Goal: Information Seeking & Learning: Learn about a topic

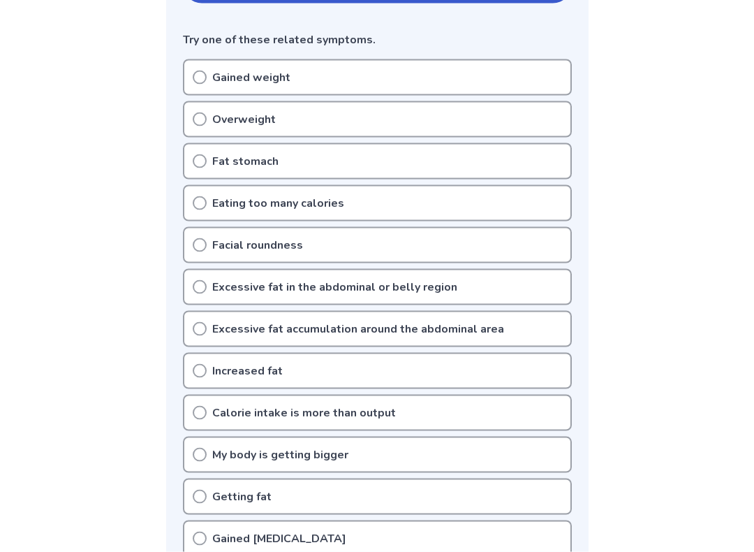
scroll to position [360, 0]
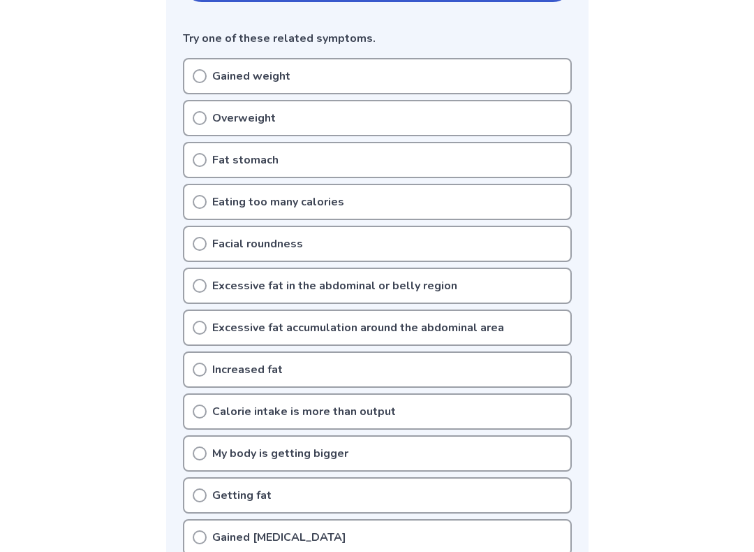
click at [219, 473] on div "Getting fat" at bounding box center [377, 495] width 389 height 36
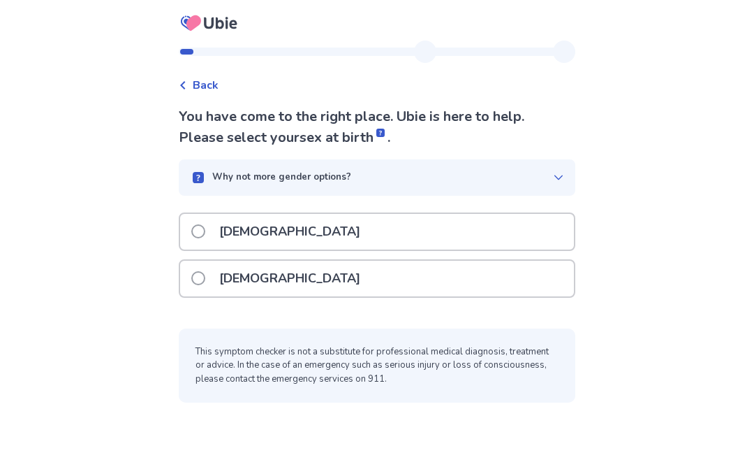
click at [202, 270] on label "[DEMOGRAPHIC_DATA]" at bounding box center [279, 279] width 177 height 36
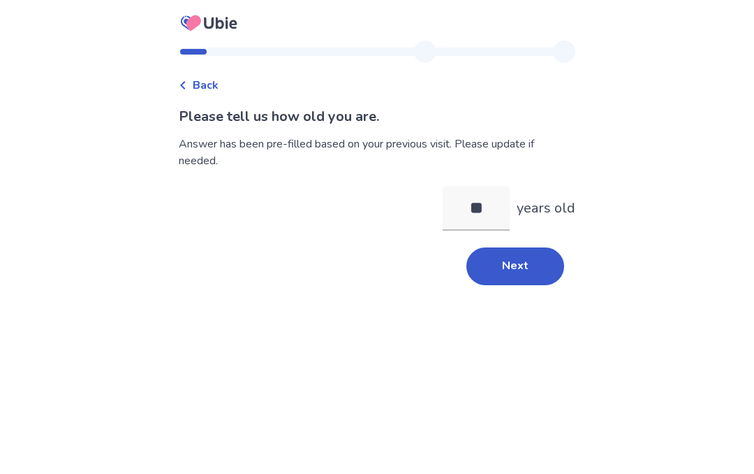
click at [490, 272] on button "Next" at bounding box center [516, 266] width 98 height 38
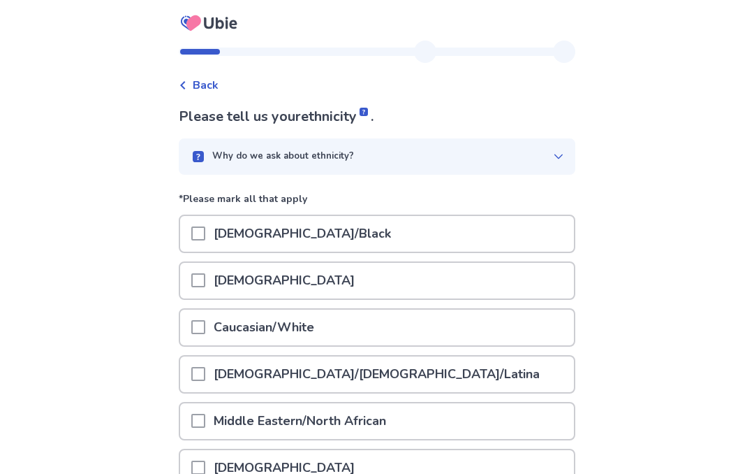
click at [205, 328] on span at bounding box center [198, 327] width 14 height 14
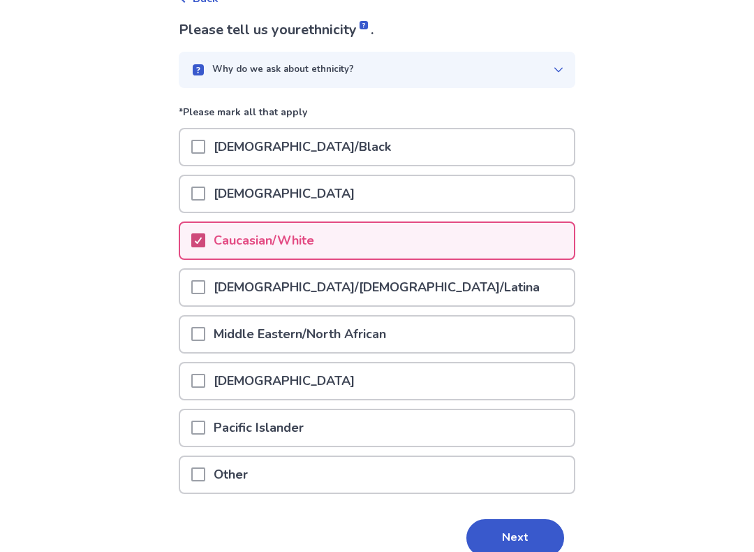
scroll to position [88, 0]
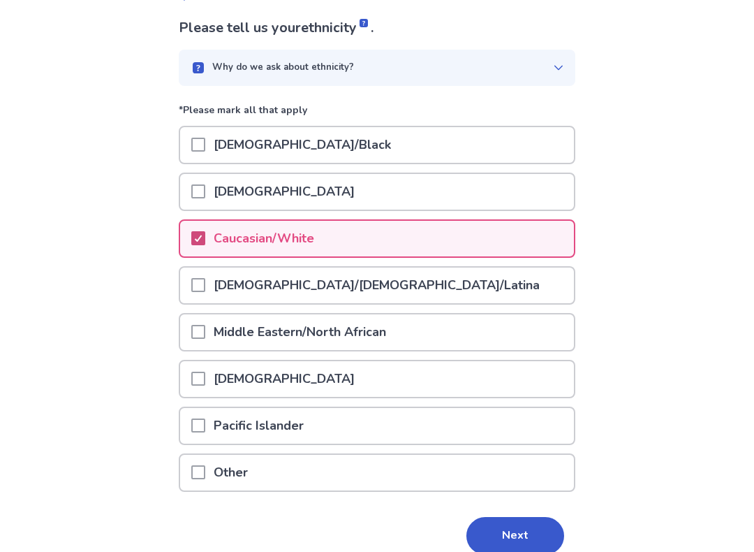
click at [518, 473] on button "Next" at bounding box center [516, 537] width 98 height 38
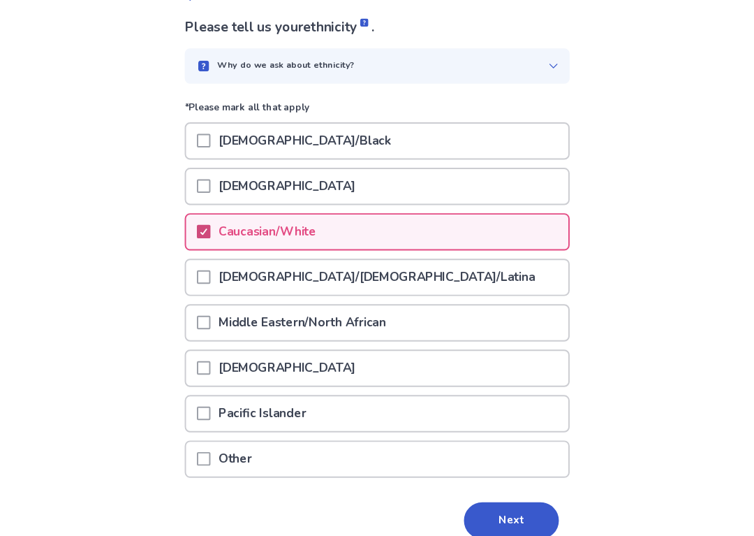
scroll to position [0, 0]
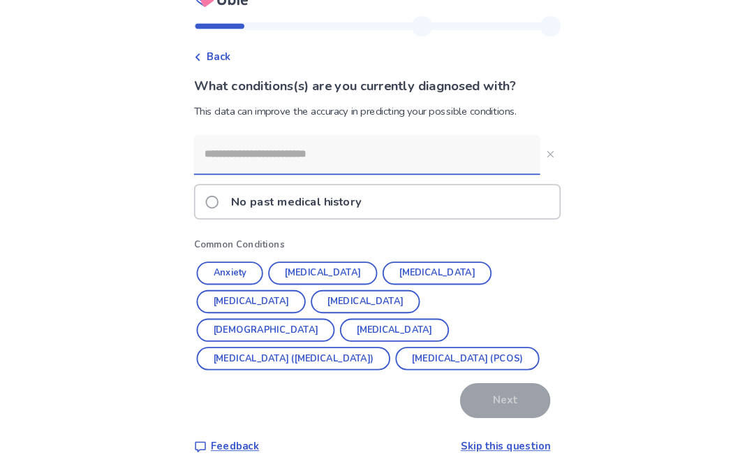
scroll to position [44, 0]
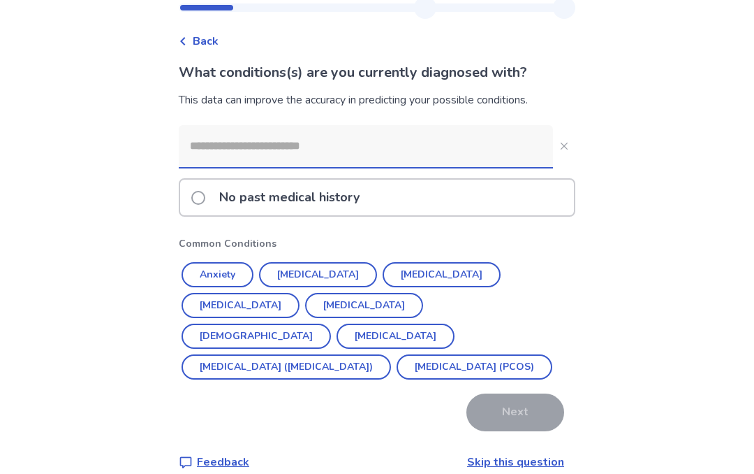
click at [203, 201] on span at bounding box center [198, 198] width 14 height 14
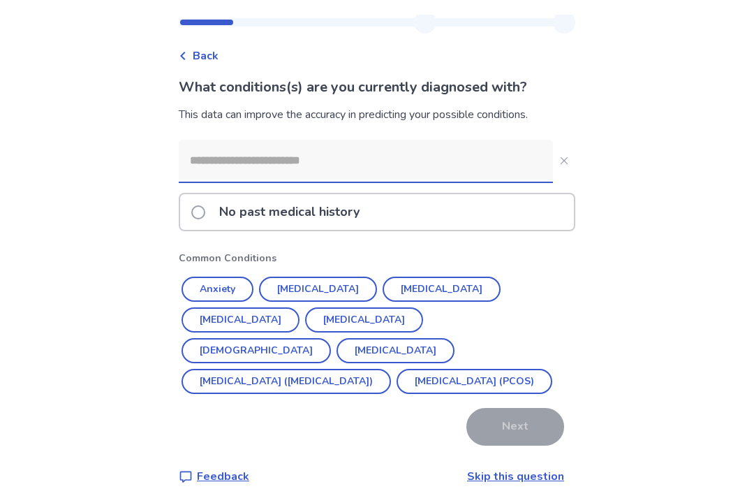
scroll to position [0, 0]
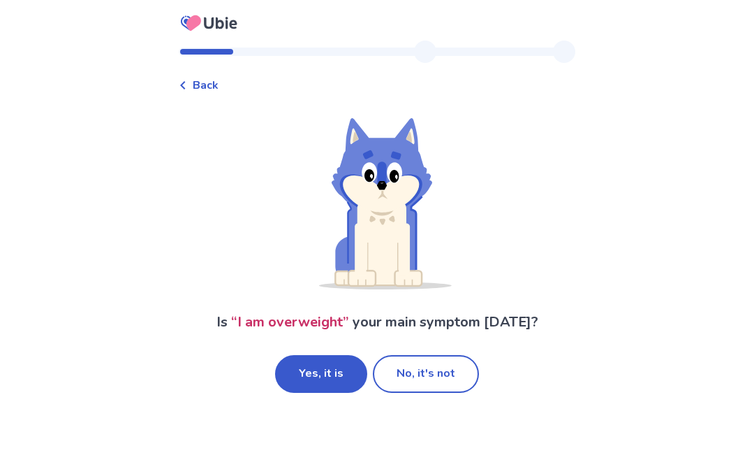
click at [328, 384] on button "Yes, it is" at bounding box center [321, 374] width 92 height 38
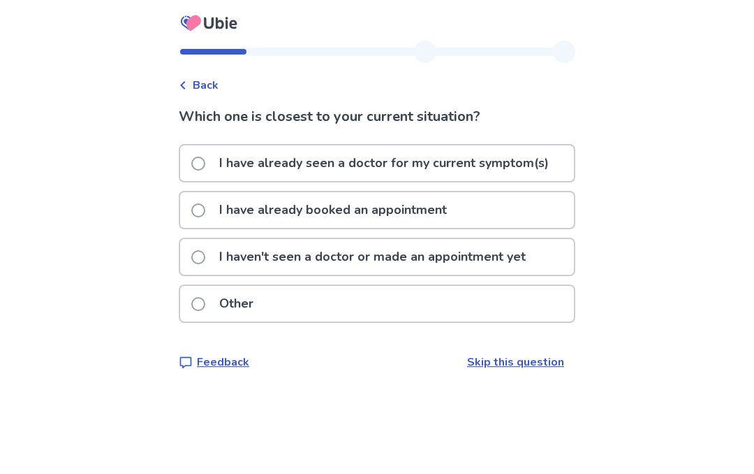
click at [212, 148] on label "I have already seen a doctor for my current symptom(s)" at bounding box center [374, 163] width 366 height 36
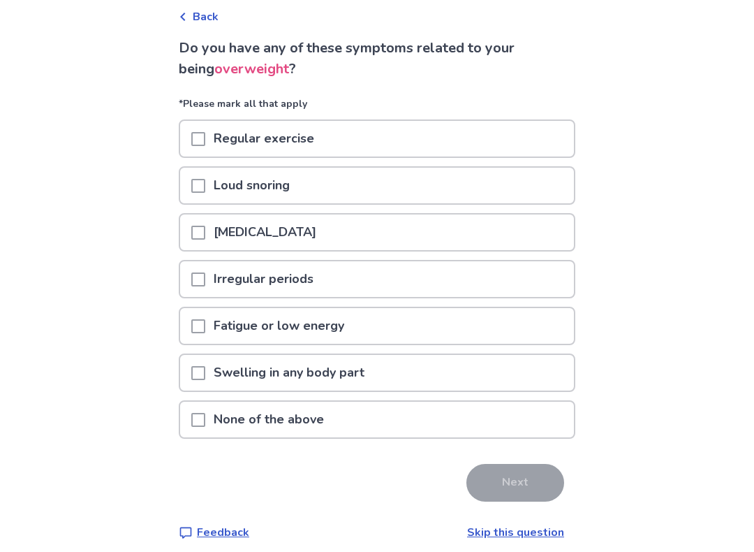
scroll to position [69, 0]
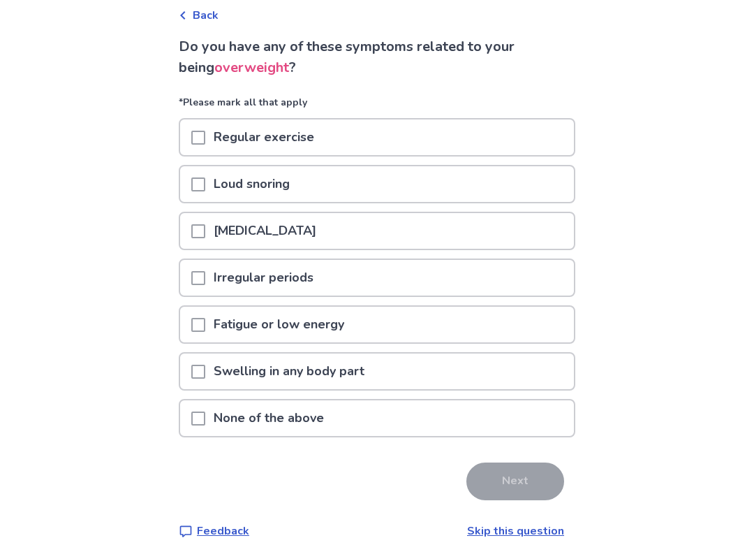
click at [201, 326] on span at bounding box center [198, 326] width 14 height 14
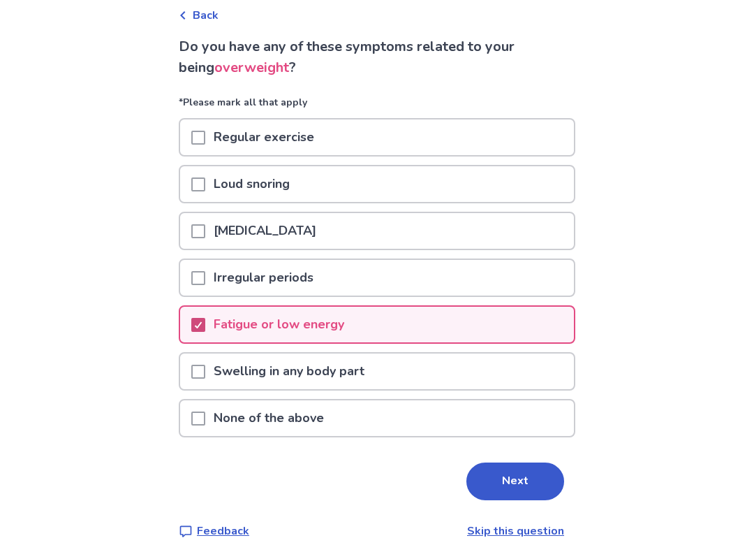
scroll to position [70, 0]
click at [203, 321] on icon at bounding box center [198, 324] width 8 height 7
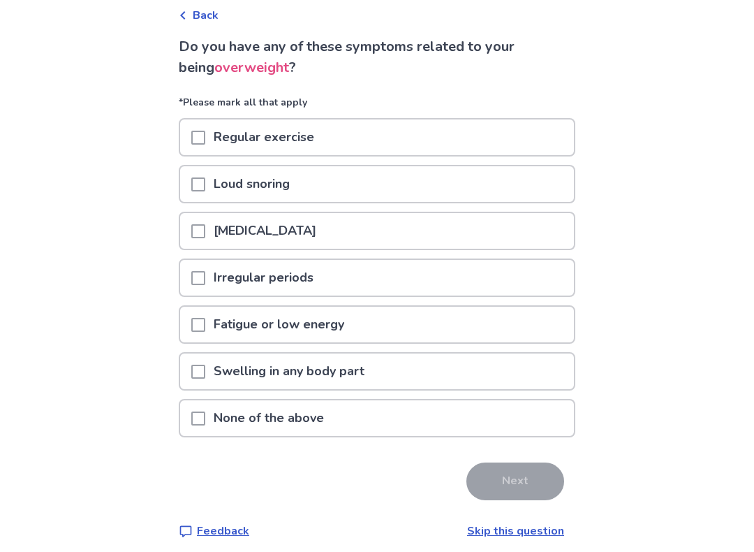
click at [205, 411] on span at bounding box center [198, 418] width 14 height 14
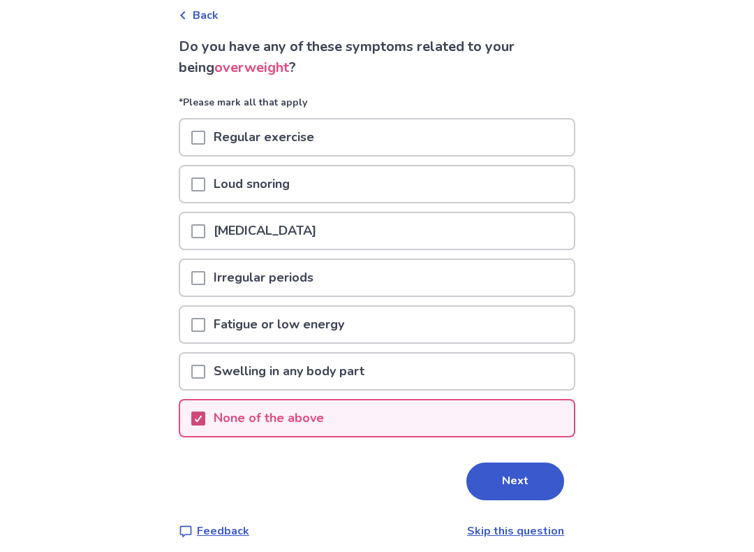
click at [525, 473] on button "Next" at bounding box center [516, 481] width 98 height 38
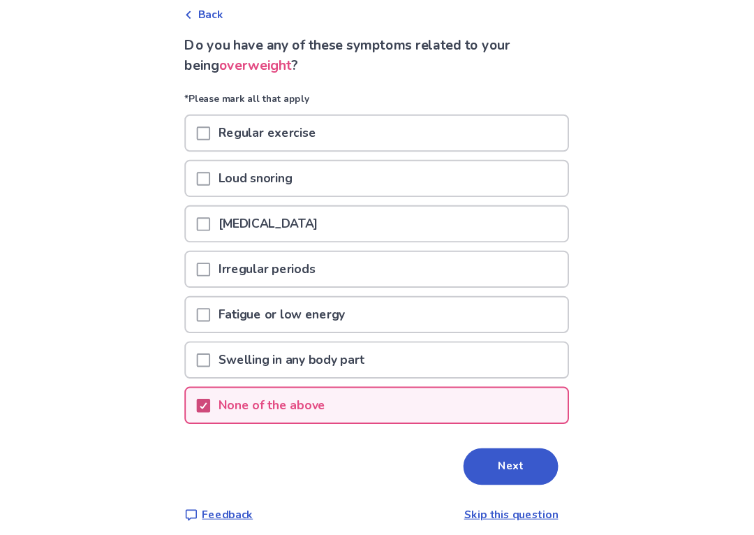
scroll to position [0, 0]
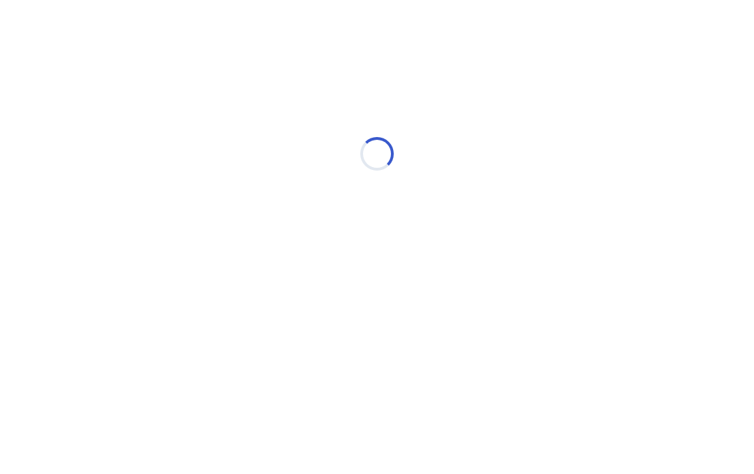
select select "*"
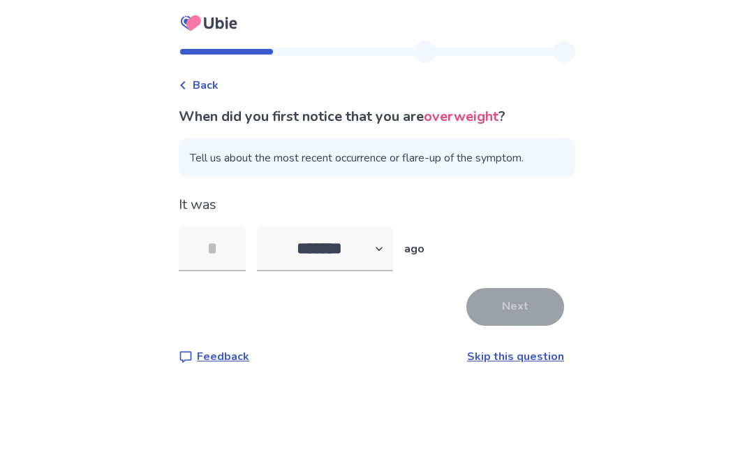
click at [538, 353] on link "Skip this question" at bounding box center [515, 356] width 97 height 15
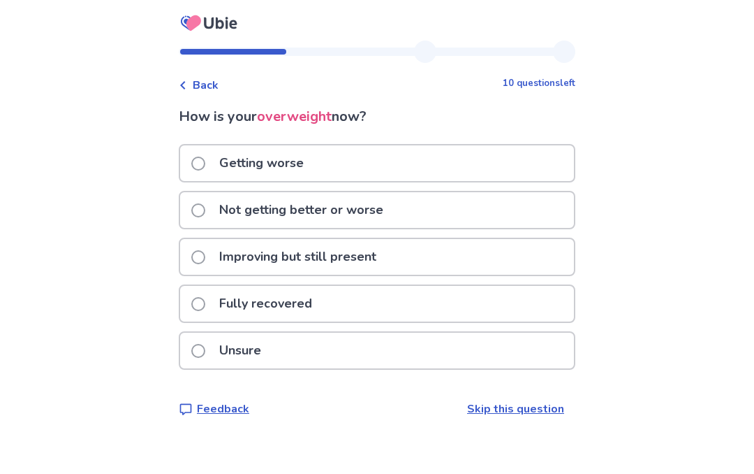
click at [201, 159] on span at bounding box center [198, 163] width 14 height 14
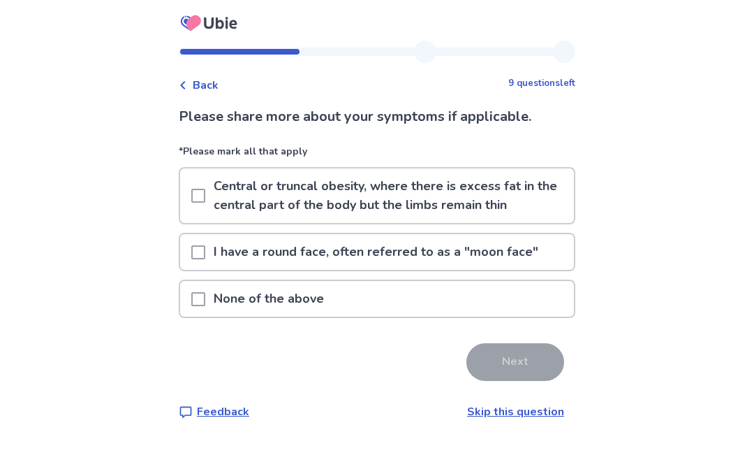
click at [205, 196] on span at bounding box center [198, 196] width 14 height 14
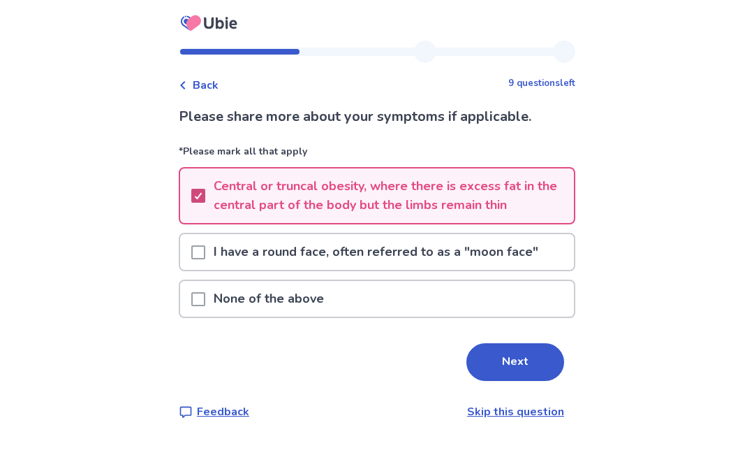
click at [506, 388] on div "Please share more about your symptoms if applicable. *Please mark all that appl…" at bounding box center [377, 263] width 397 height 314
click at [522, 368] on button "Next" at bounding box center [516, 362] width 98 height 38
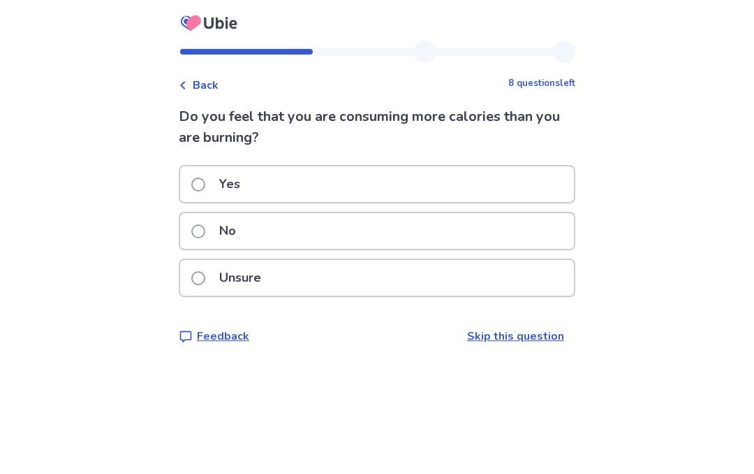
click at [215, 179] on label "Yes" at bounding box center [219, 184] width 57 height 36
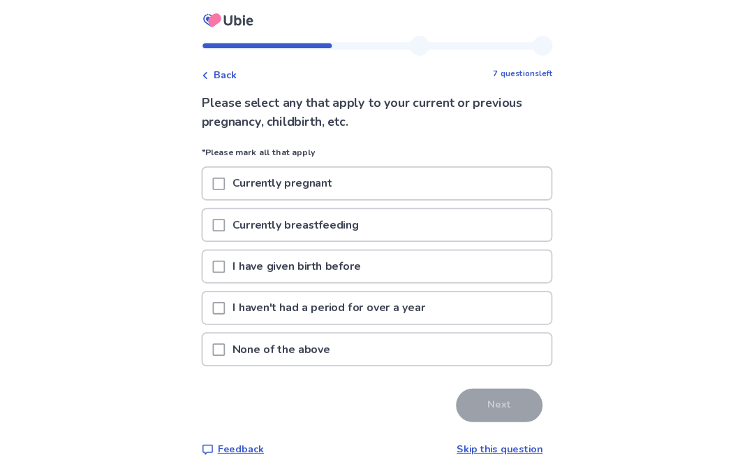
scroll to position [64, 0]
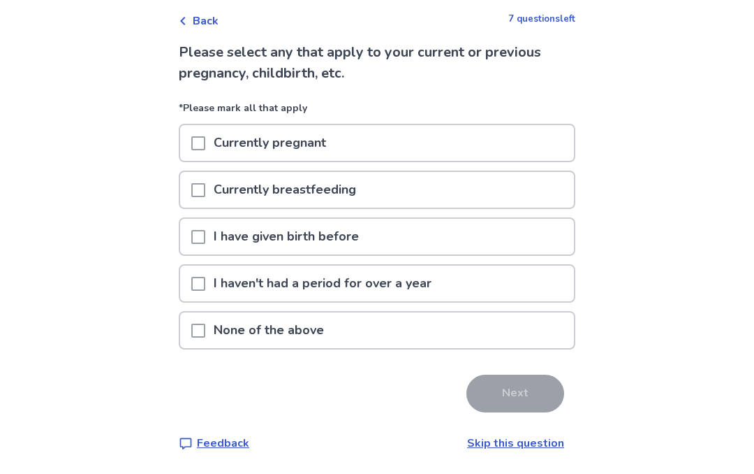
click at [205, 233] on span at bounding box center [198, 237] width 14 height 14
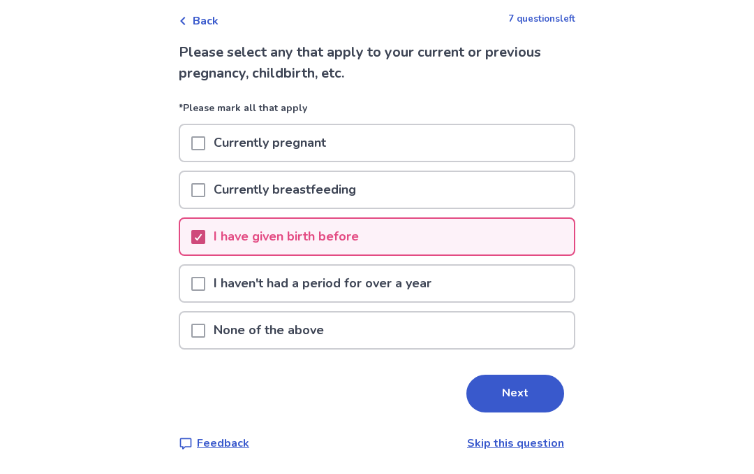
click at [515, 400] on button "Next" at bounding box center [516, 393] width 98 height 38
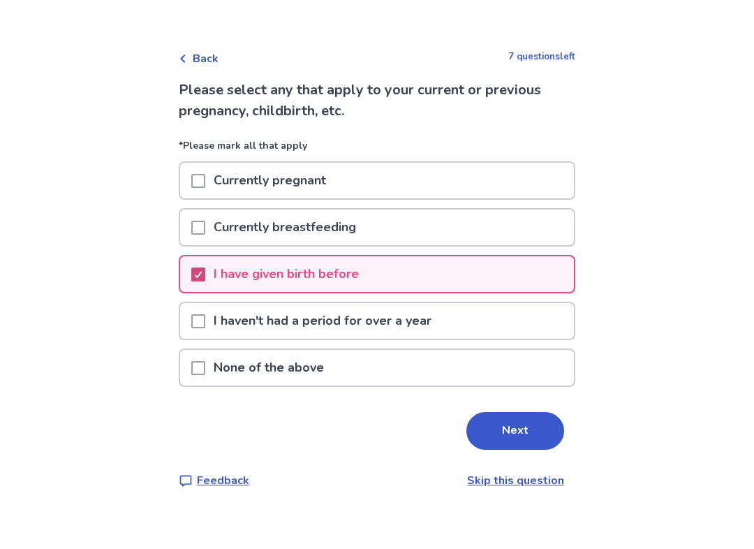
scroll to position [0, 0]
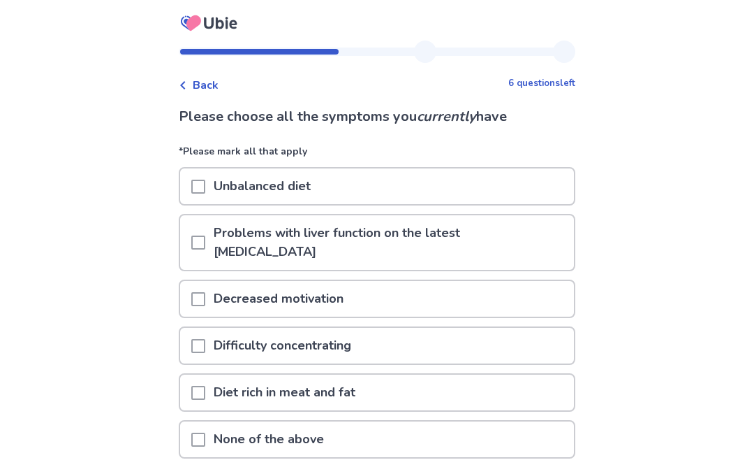
click at [205, 374] on div at bounding box center [198, 392] width 14 height 36
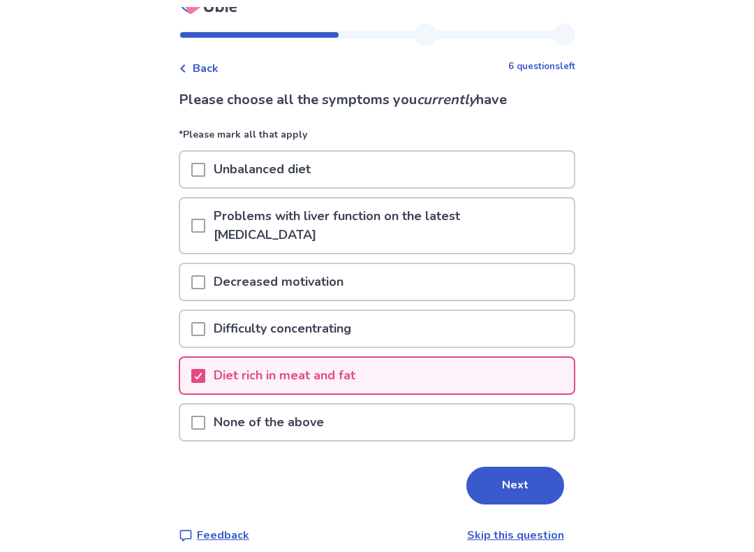
scroll to position [12, 0]
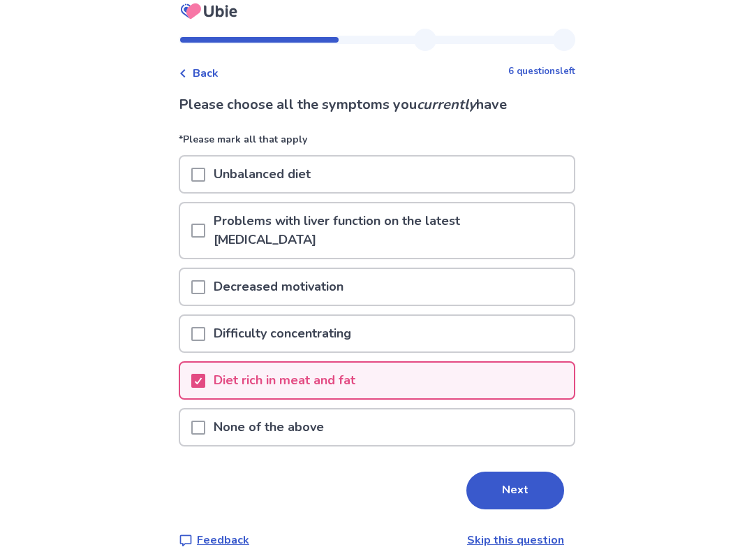
click at [203, 420] on span at bounding box center [198, 427] width 14 height 14
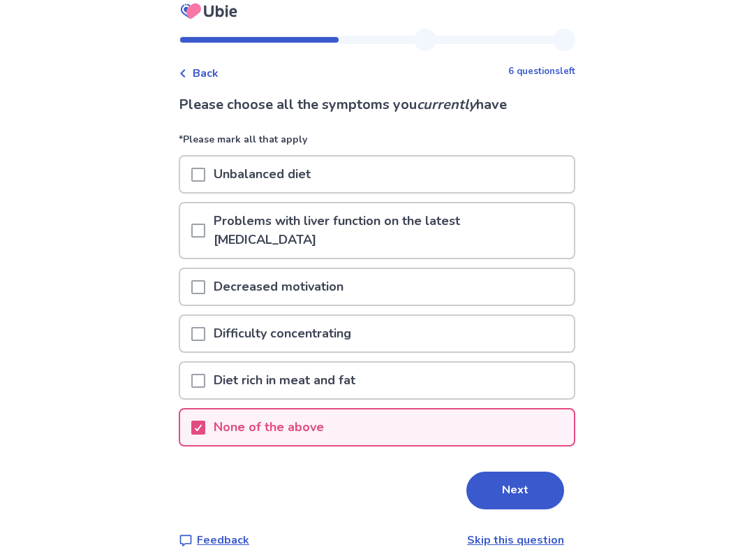
click at [205, 374] on span at bounding box center [198, 381] width 14 height 14
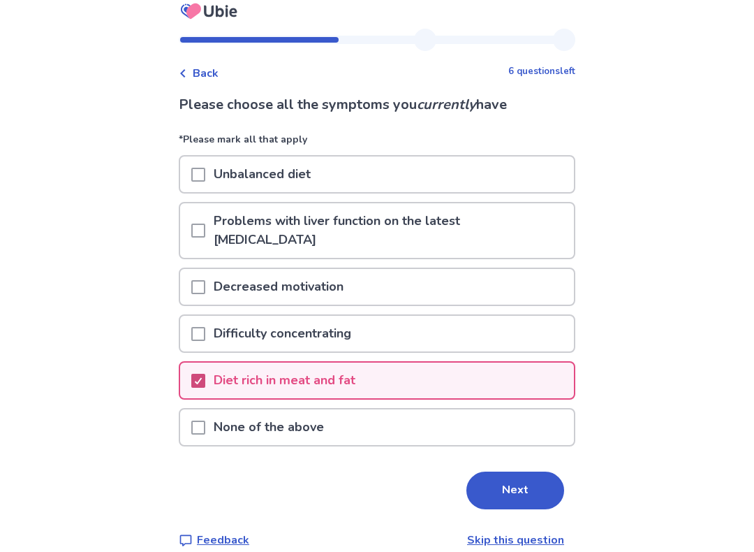
click at [522, 473] on button "Next" at bounding box center [516, 490] width 98 height 38
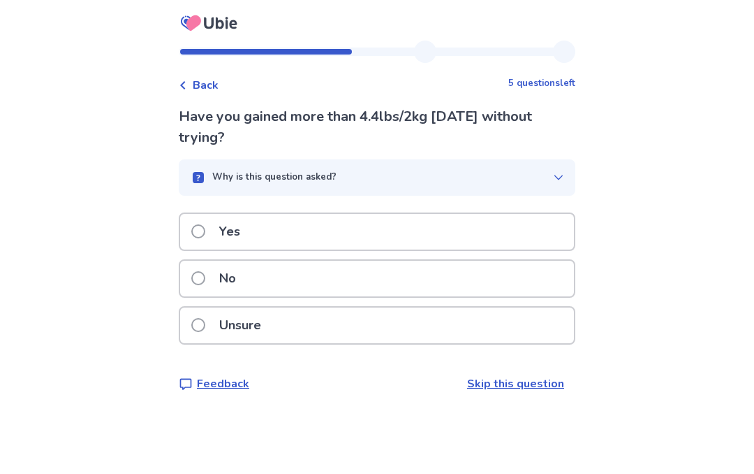
click at [205, 235] on span at bounding box center [198, 231] width 14 height 14
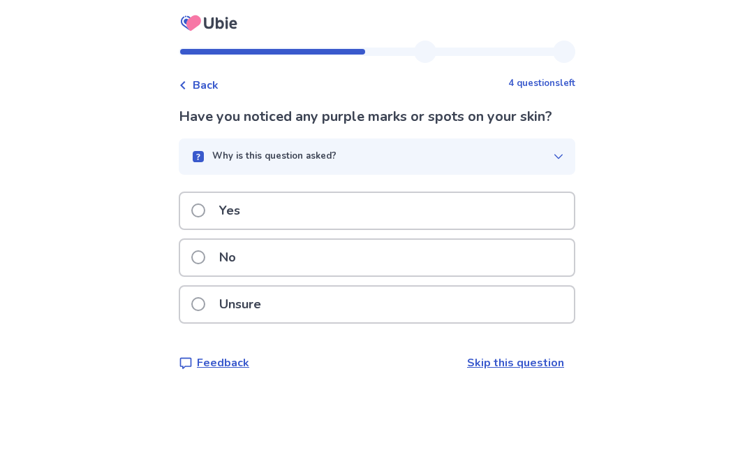
click at [200, 206] on span at bounding box center [198, 210] width 14 height 14
click at [205, 217] on span at bounding box center [198, 210] width 14 height 14
click at [216, 302] on label "Unsure" at bounding box center [230, 304] width 78 height 36
click at [205, 254] on span at bounding box center [198, 257] width 14 height 14
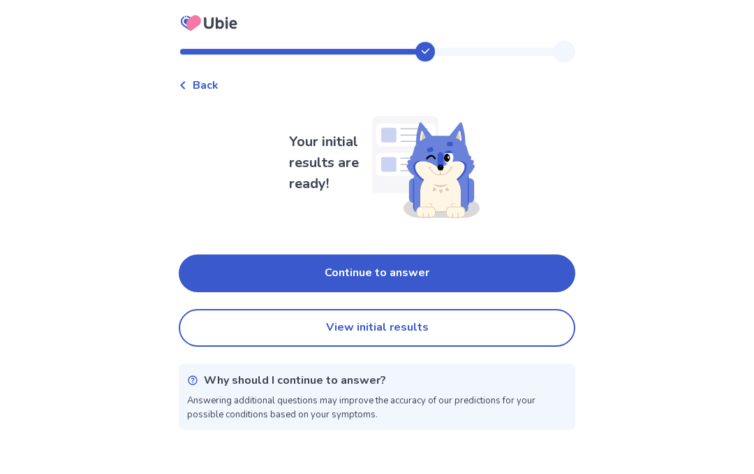
click at [225, 266] on button "Continue to answer" at bounding box center [377, 273] width 397 height 38
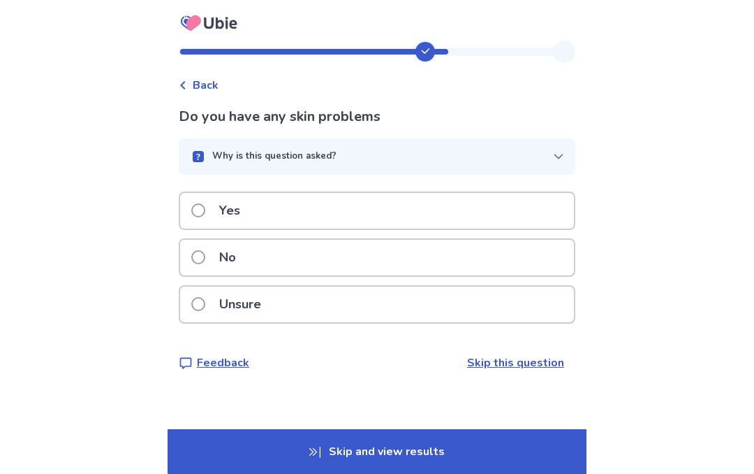
click at [215, 251] on label "No" at bounding box center [217, 258] width 53 height 36
click at [215, 257] on label "No" at bounding box center [217, 258] width 53 height 36
click at [210, 265] on label "No" at bounding box center [217, 258] width 53 height 36
click at [207, 265] on label "No" at bounding box center [217, 258] width 53 height 36
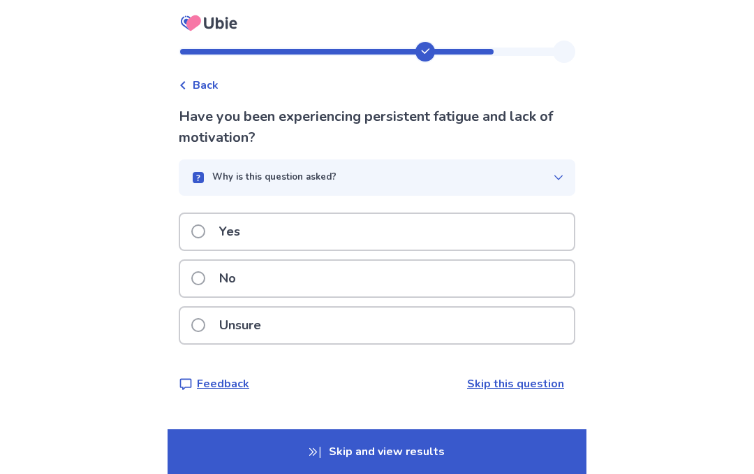
click at [210, 269] on label "No" at bounding box center [217, 279] width 53 height 36
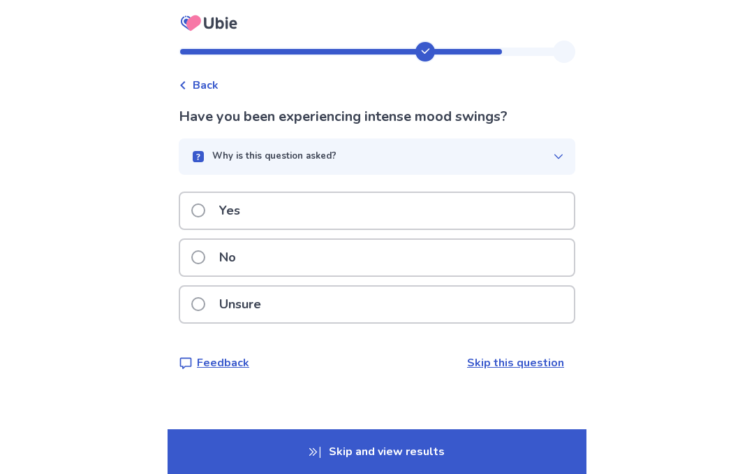
click at [205, 254] on span at bounding box center [198, 257] width 14 height 14
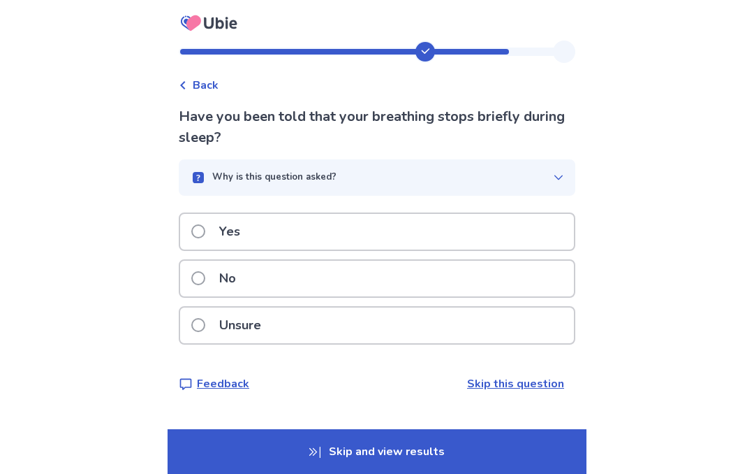
click at [232, 275] on p "No" at bounding box center [228, 279] width 34 height 36
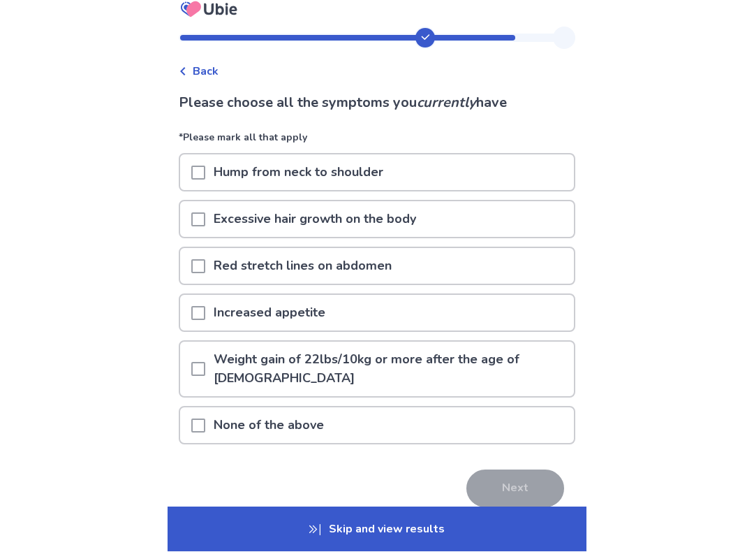
scroll to position [15, 0]
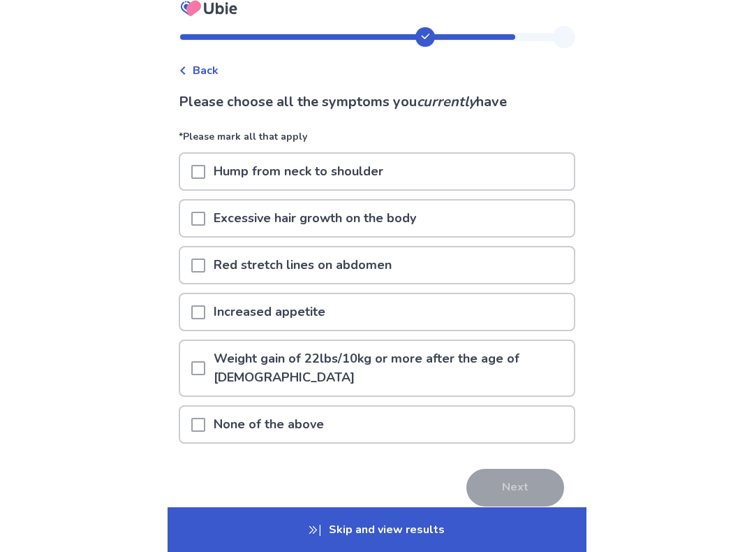
click at [200, 361] on span at bounding box center [198, 368] width 14 height 14
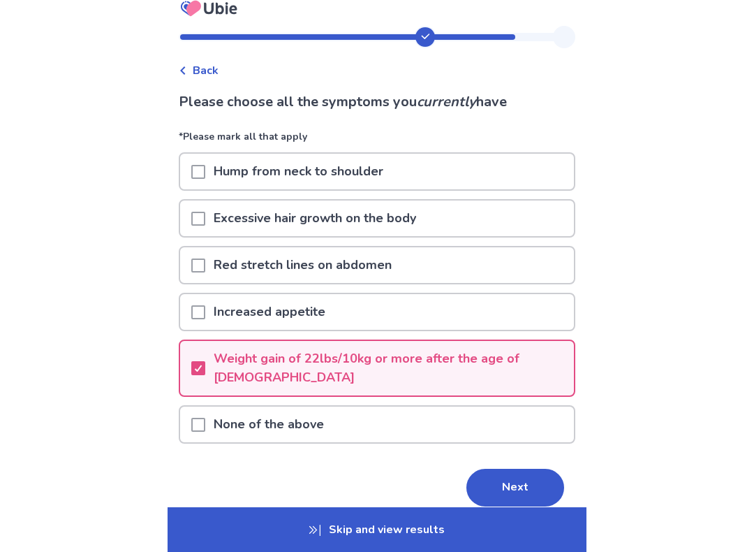
click at [205, 263] on span at bounding box center [198, 265] width 14 height 14
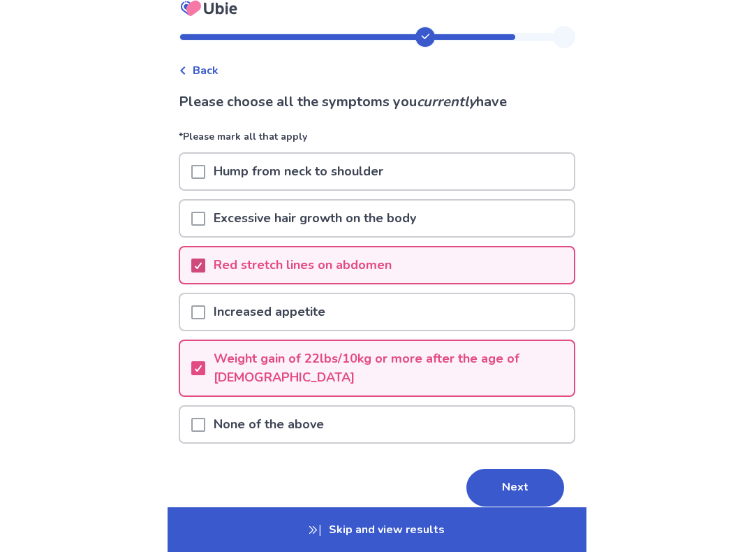
click at [205, 306] on span at bounding box center [198, 312] width 14 height 14
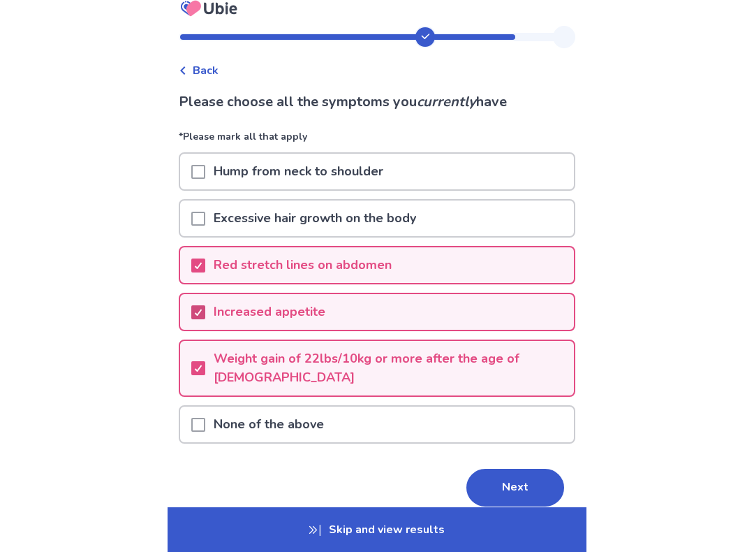
click at [506, 473] on button "Next" at bounding box center [516, 488] width 98 height 38
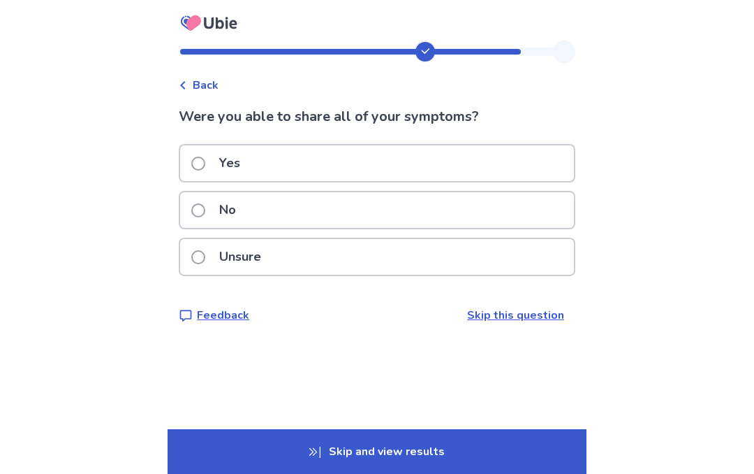
click at [205, 157] on span at bounding box center [198, 163] width 14 height 14
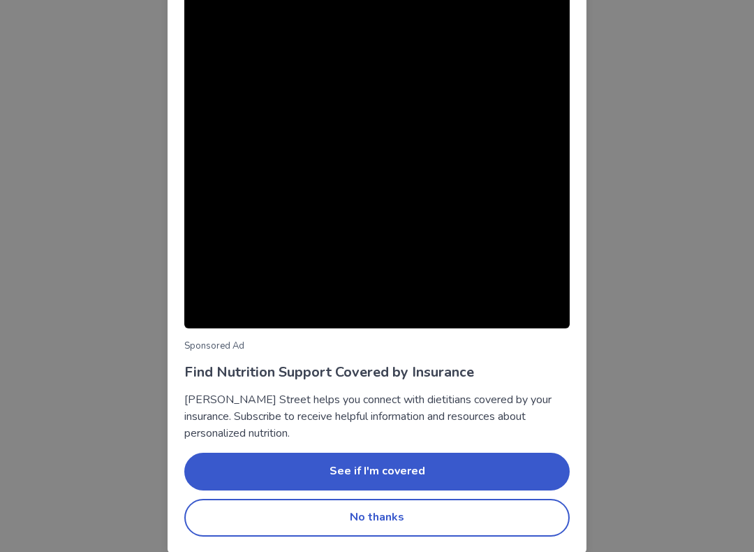
scroll to position [29, 0]
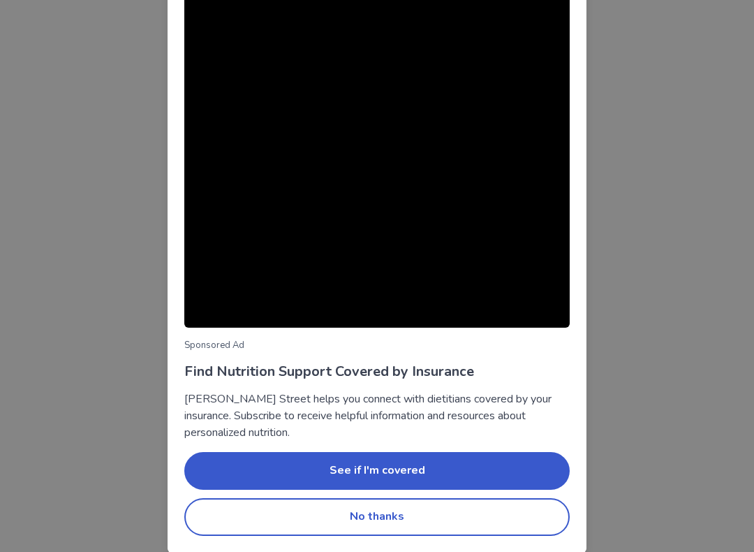
click at [498, 473] on button "No thanks" at bounding box center [377, 517] width 386 height 38
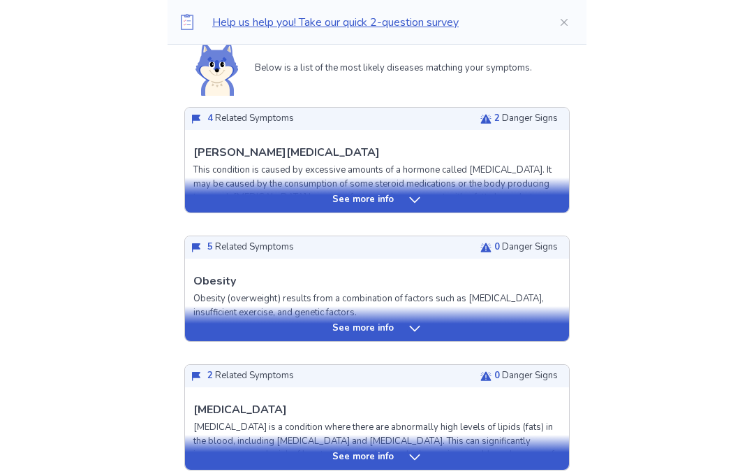
scroll to position [335, 0]
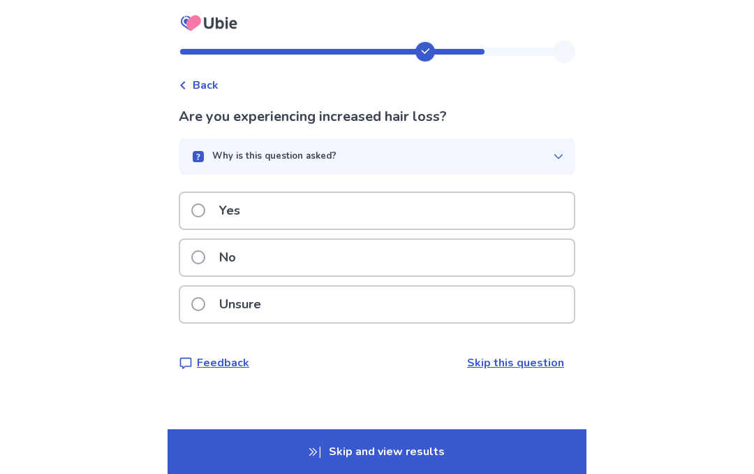
click at [17, 471] on div "Back Are you experiencing increased hair loss? Why is this question asked? Our …" at bounding box center [377, 237] width 754 height 474
